Goal: Find specific page/section: Find specific page/section

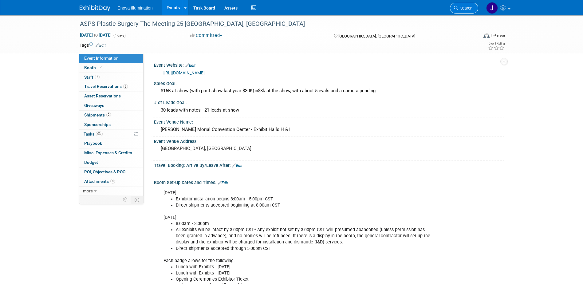
click at [459, 6] on link "Search" at bounding box center [464, 8] width 28 height 11
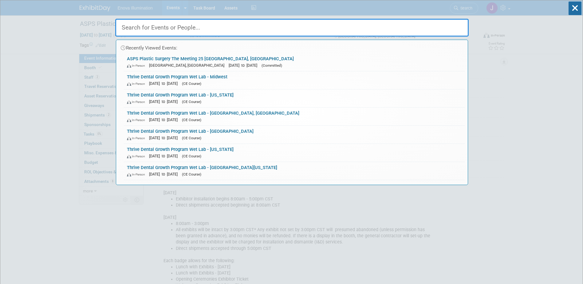
drag, startPoint x: 347, startPoint y: 30, endPoint x: 351, endPoint y: 29, distance: 4.4
click at [349, 30] on input "text" at bounding box center [292, 28] width 354 height 18
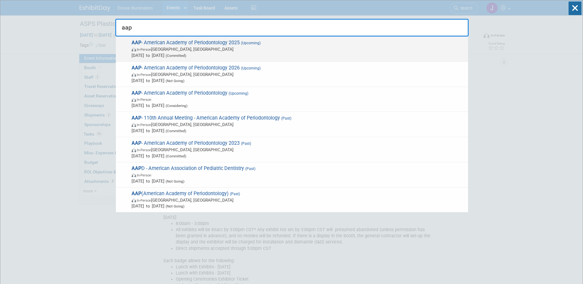
type input "aap"
click at [192, 41] on span "AAP - American Academy of Periodontology 2025 (Upcoming) In-Person [GEOGRAPHIC_…" at bounding box center [297, 49] width 335 height 19
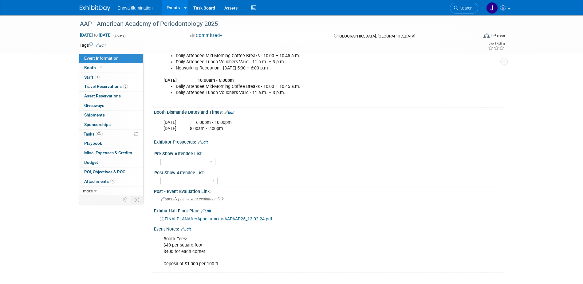
scroll to position [184, 0]
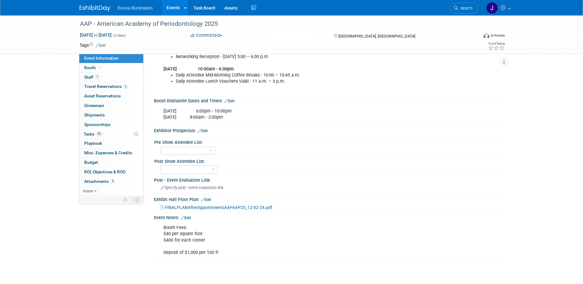
click at [202, 207] on span "FINALPLANAfterAppointmentsAAPAAP25_12-02-24.pdf" at bounding box center [219, 207] width 108 height 5
